Goal: Information Seeking & Learning: Find specific fact

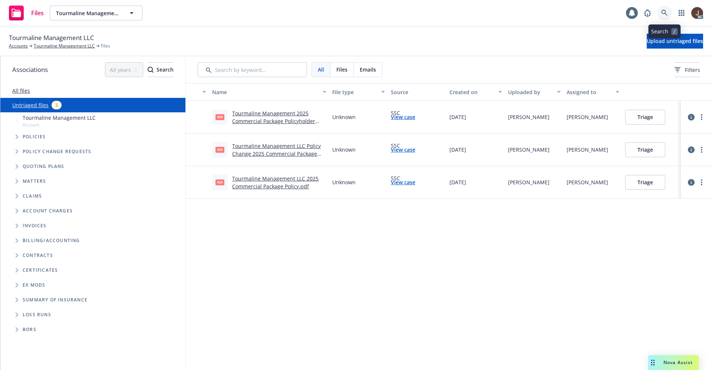
click at [661, 14] on icon at bounding box center [664, 13] width 7 height 7
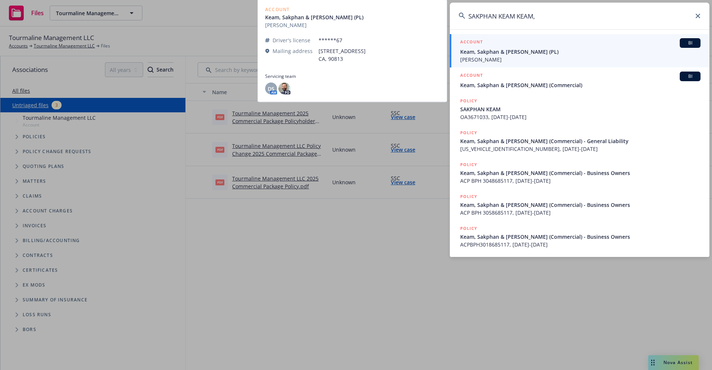
type input "SAKPHAN KEAM KEAM,"
click at [528, 58] on span "[PERSON_NAME]" at bounding box center [580, 60] width 240 height 8
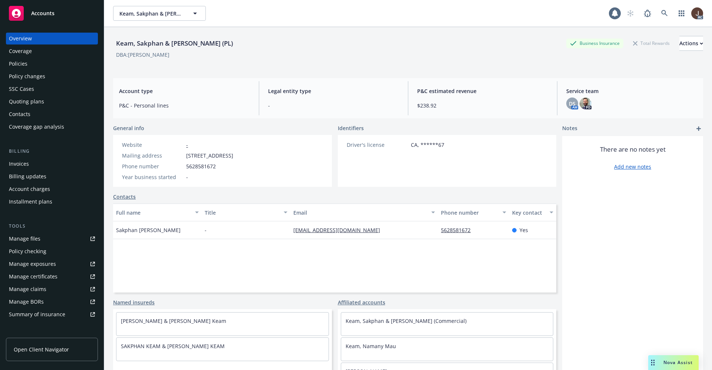
click at [20, 64] on div "Policies" at bounding box center [18, 64] width 19 height 12
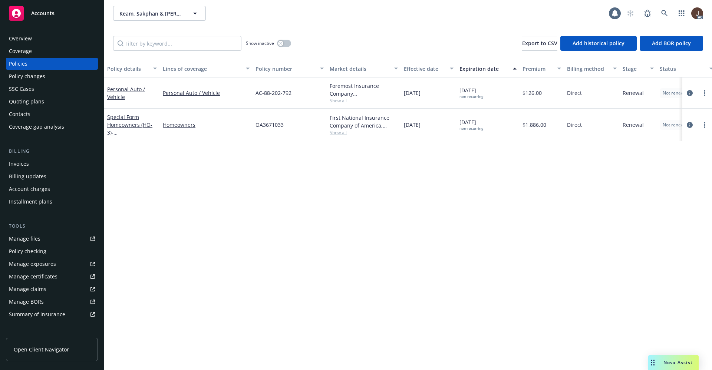
click at [261, 169] on div "Policy details Lines of coverage Policy number Market details Effective date Ex…" at bounding box center [408, 215] width 608 height 310
click at [294, 219] on div "Policy details Lines of coverage Policy number Market details Effective date Ex…" at bounding box center [408, 215] width 608 height 310
click at [18, 40] on div "Overview" at bounding box center [20, 39] width 23 height 12
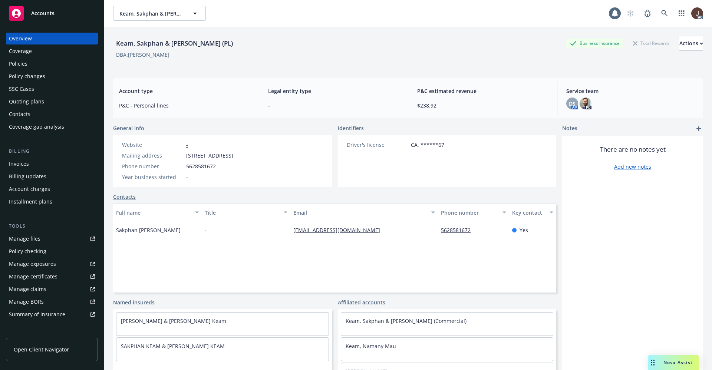
click at [252, 46] on div "Keam, Sakphan & Theary (PL) Business Insurance Total Rewards Actions" at bounding box center [408, 43] width 590 height 15
click at [661, 13] on icon at bounding box center [664, 13] width 7 height 7
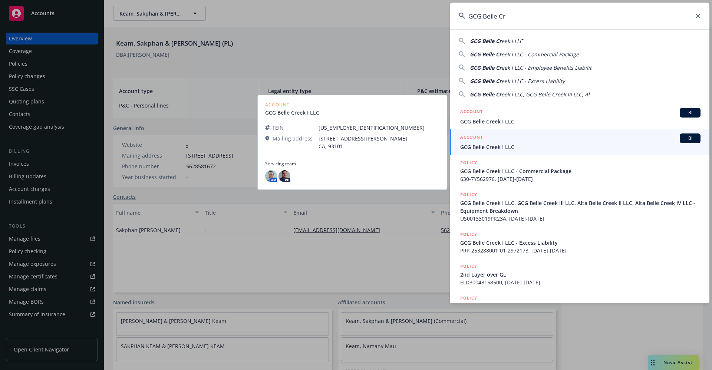
type input "GCG Belle Cr"
click at [503, 148] on span "GCG Belle Creek I LLC" at bounding box center [580, 147] width 240 height 8
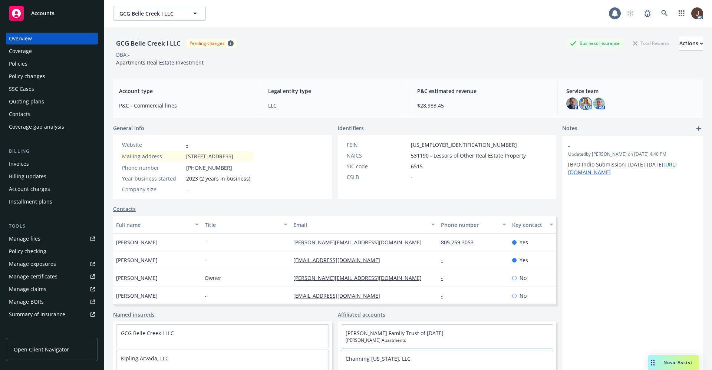
click at [581, 106] on img at bounding box center [585, 104] width 12 height 12
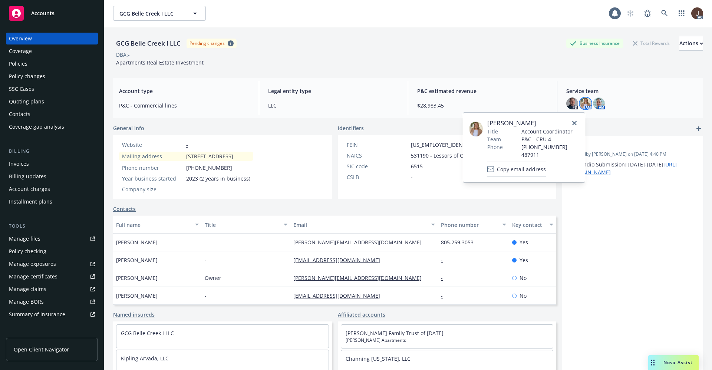
drag, startPoint x: 537, startPoint y: 125, endPoint x: 491, endPoint y: 121, distance: 46.1
click at [491, 121] on span "Rachel Bledsoe" at bounding box center [533, 123] width 92 height 9
copy span "achel Bledsoe"
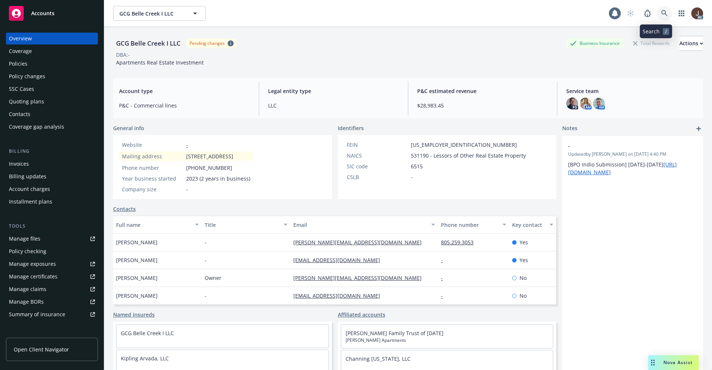
click at [661, 14] on icon at bounding box center [664, 13] width 7 height 7
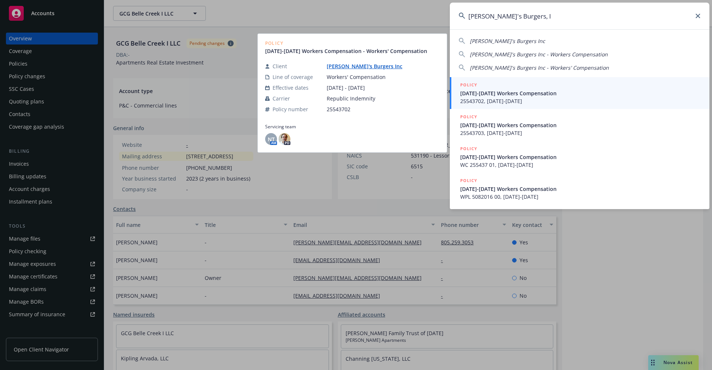
type input "Jim's Burgers, I"
click at [342, 67] on link "Jim's Burgers Inc" at bounding box center [368, 66] width 82 height 7
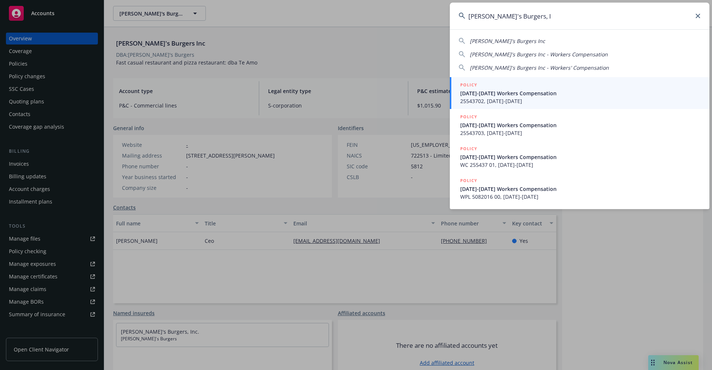
click at [696, 16] on icon at bounding box center [698, 16] width 4 height 4
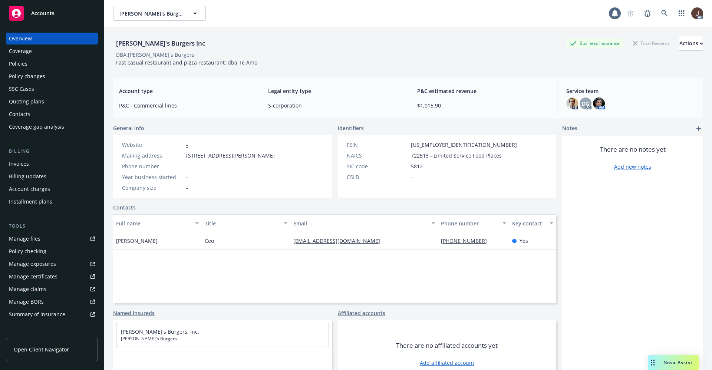
click at [463, 49] on div "Jim's Burgers Inc Business Insurance Total Rewards Actions" at bounding box center [408, 43] width 590 height 15
click at [661, 15] on icon at bounding box center [664, 13] width 6 height 6
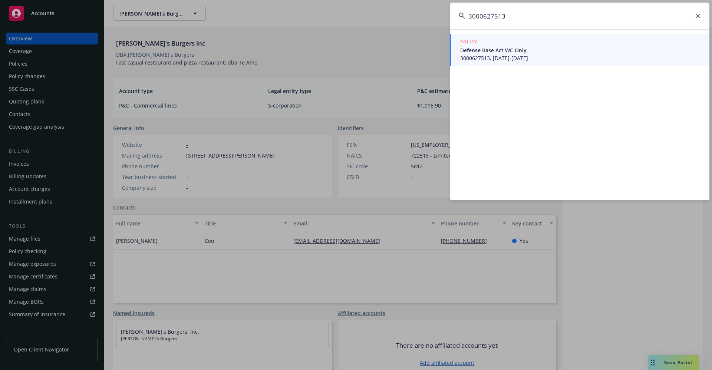
click at [534, 22] on input "3000627513" at bounding box center [580, 16] width 260 height 27
drag, startPoint x: 519, startPoint y: 18, endPoint x: 415, endPoint y: 18, distance: 104.2
click at [415, 18] on div "3000627513 POLICY Defense Base Act WC Only 3000627513, 12/15/2024-12/15/2025" at bounding box center [356, 185] width 712 height 370
paste input "Doublz Nash"
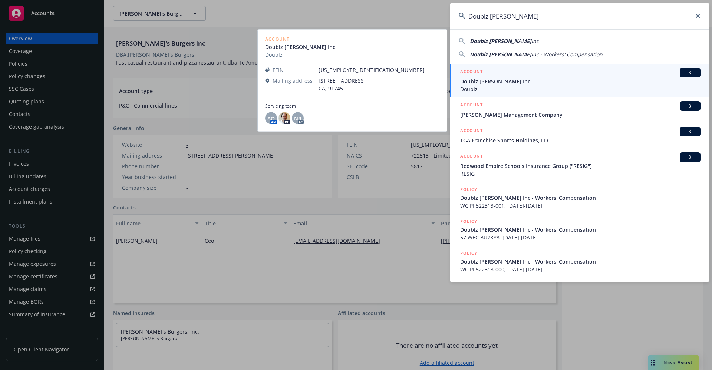
type input "Doublz Nash"
click at [499, 86] on span "Doublz" at bounding box center [580, 89] width 240 height 8
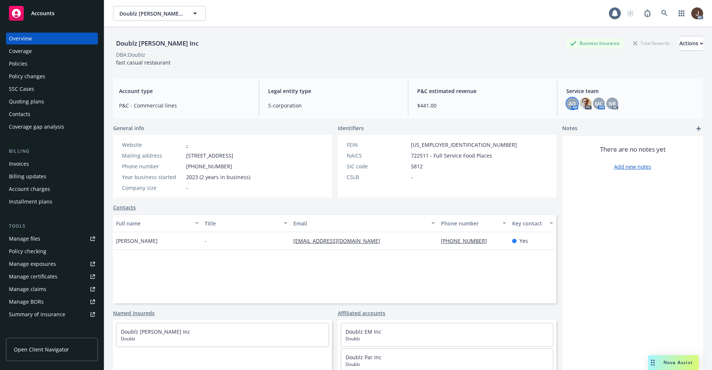
click at [568, 103] on span "AO" at bounding box center [571, 104] width 7 height 8
click at [416, 56] on div "DBA: Doublz" at bounding box center [408, 55] width 590 height 8
